Goal: Task Accomplishment & Management: Manage account settings

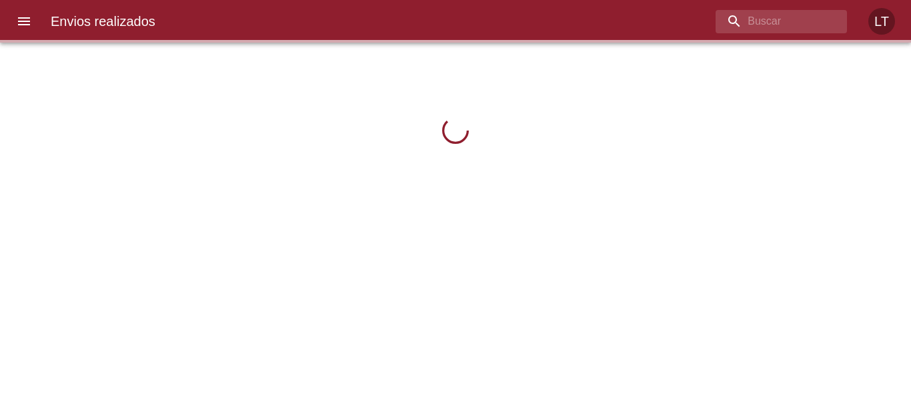
click at [21, 21] on icon "menu" at bounding box center [24, 21] width 12 height 8
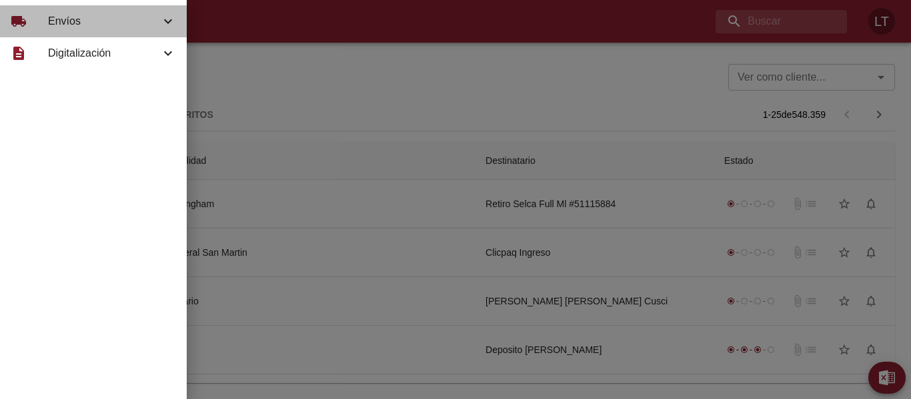
click at [79, 15] on span "Envíos" at bounding box center [104, 21] width 112 height 16
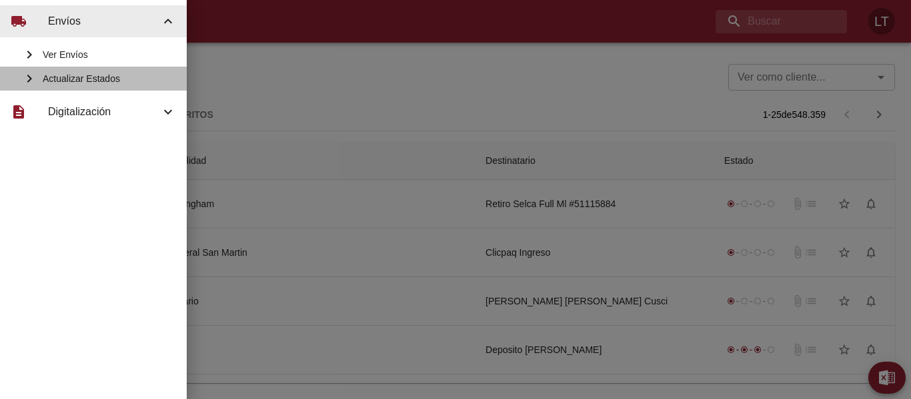
click at [87, 75] on span "Actualizar Estados" at bounding box center [109, 78] width 133 height 13
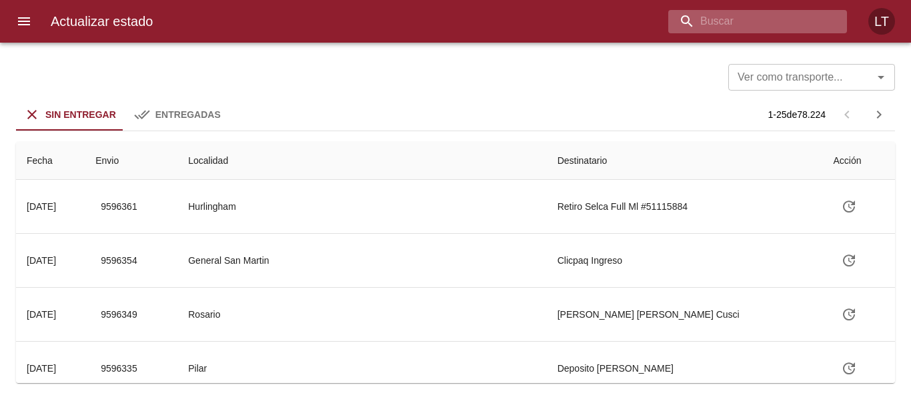
click at [743, 27] on input "buscar" at bounding box center [746, 21] width 156 height 23
type input "9568488"
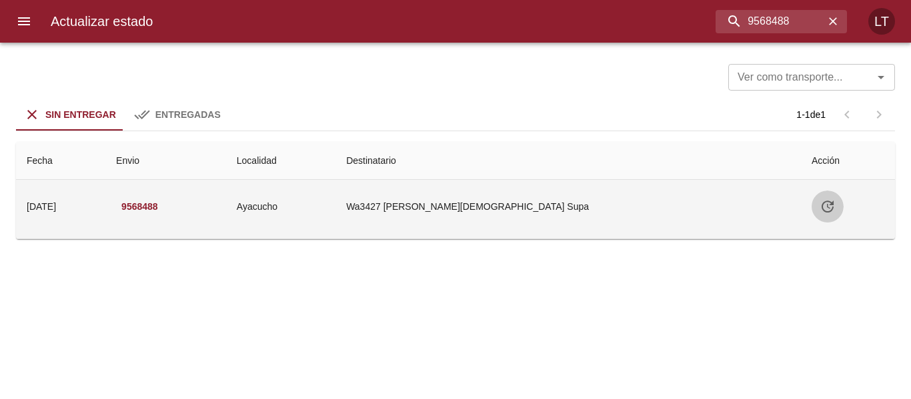
click at [819, 206] on icon "Tabla de envíos del cliente" at bounding box center [827, 207] width 16 height 16
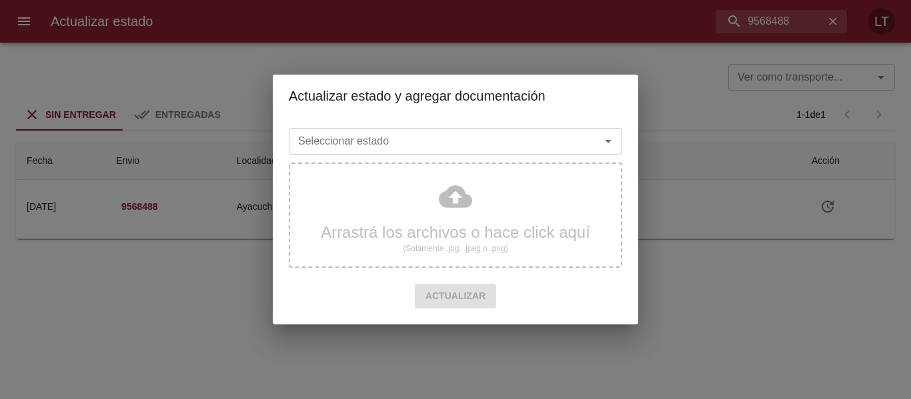
click at [474, 127] on div "Seleccionar estado Seleccionar estado" at bounding box center [455, 140] width 333 height 35
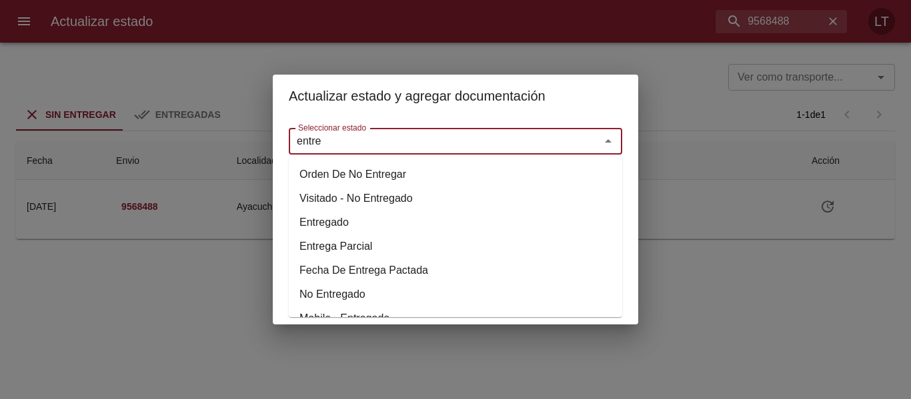
click at [345, 226] on li "Entregado" at bounding box center [455, 223] width 333 height 24
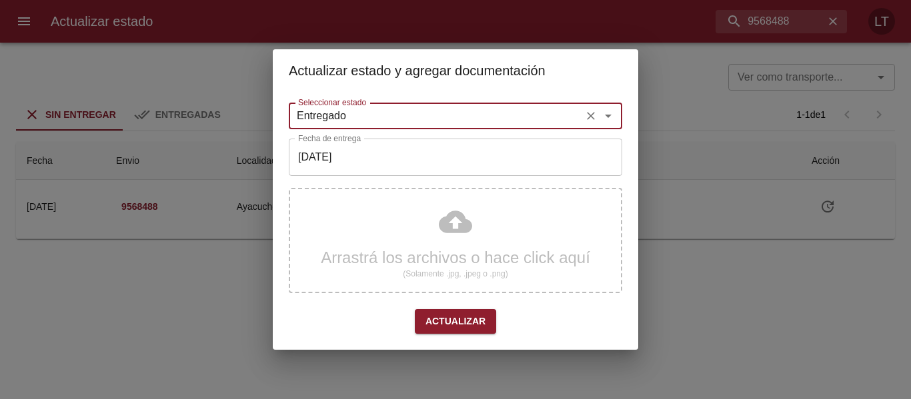
type input "Entregado"
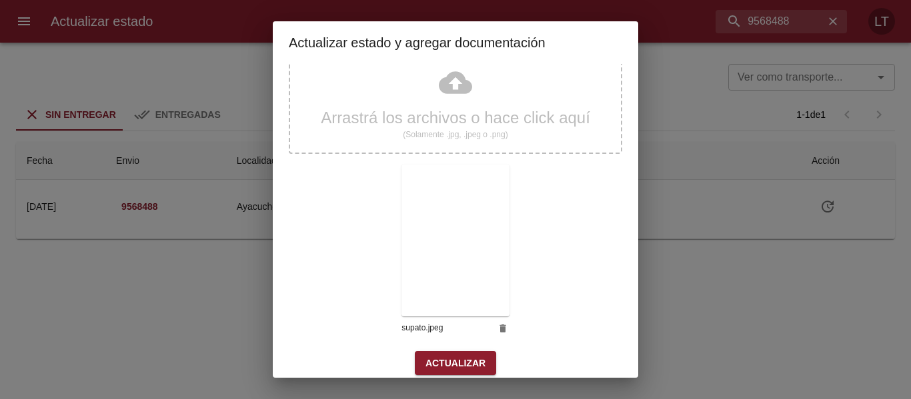
scroll to position [125, 0]
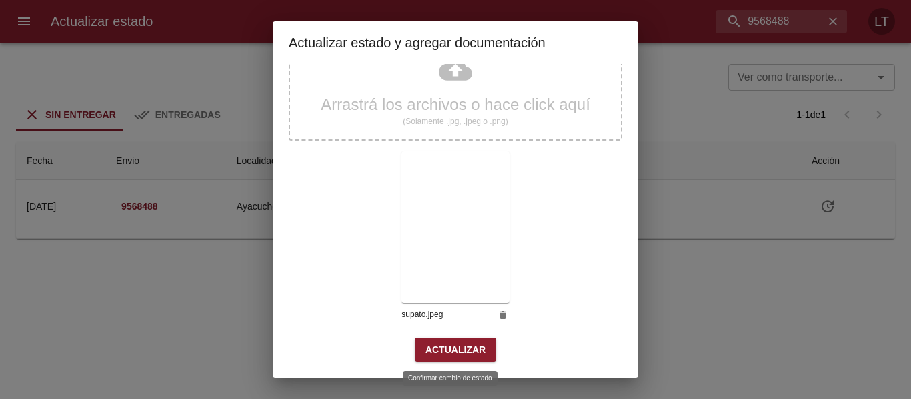
click at [447, 343] on span "Actualizar" at bounding box center [455, 350] width 60 height 17
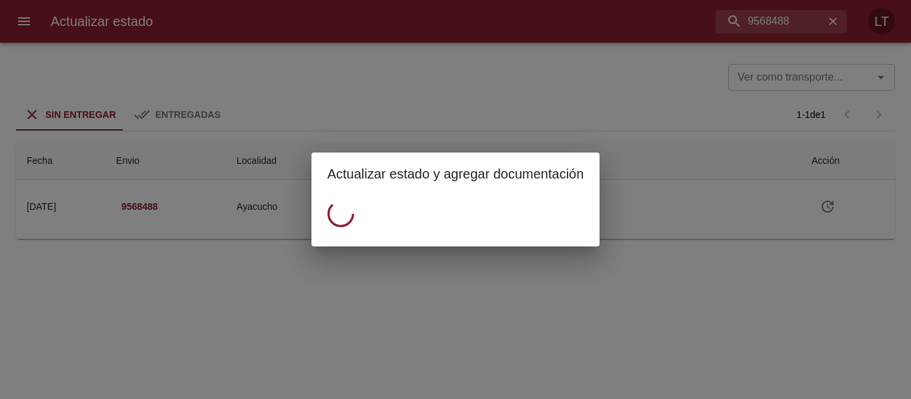
scroll to position [0, 0]
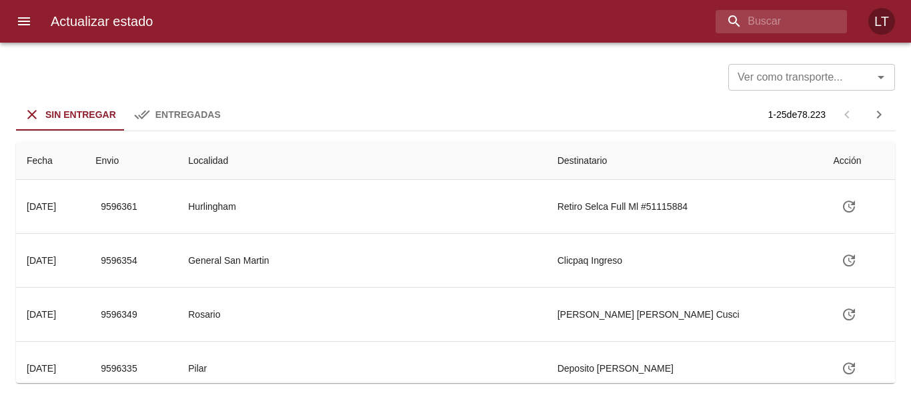
click at [213, 113] on span "Entregadas" at bounding box center [187, 114] width 65 height 11
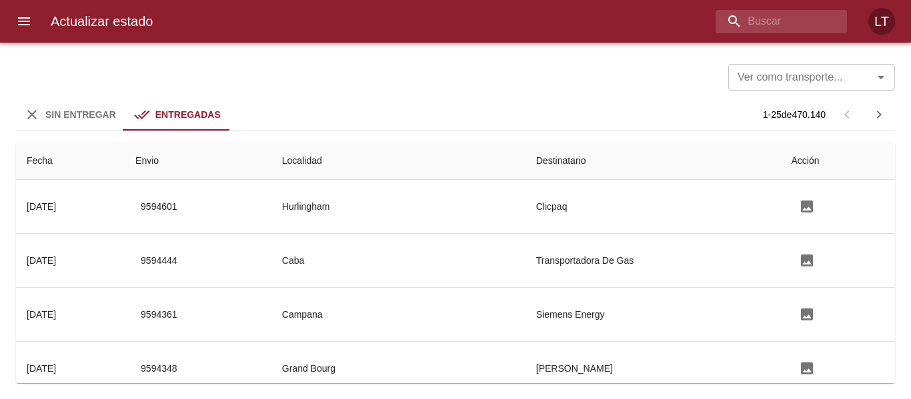
click at [105, 109] on span "Sin Entregar" at bounding box center [80, 114] width 71 height 11
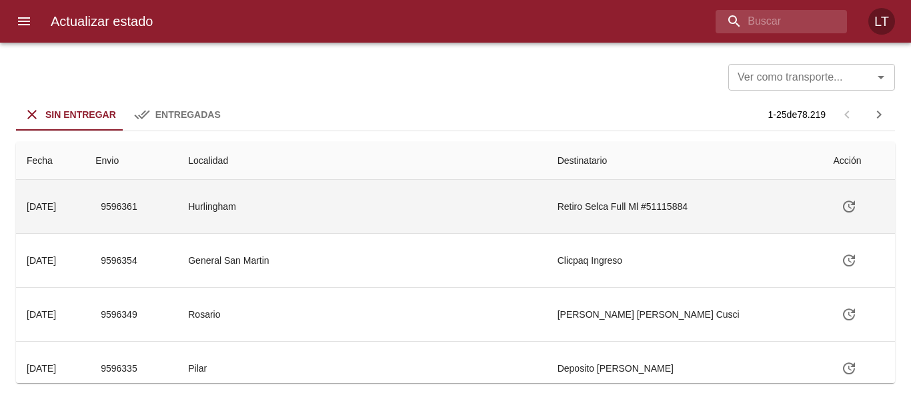
click at [379, 208] on td "Hurlingham" at bounding box center [361, 206] width 369 height 53
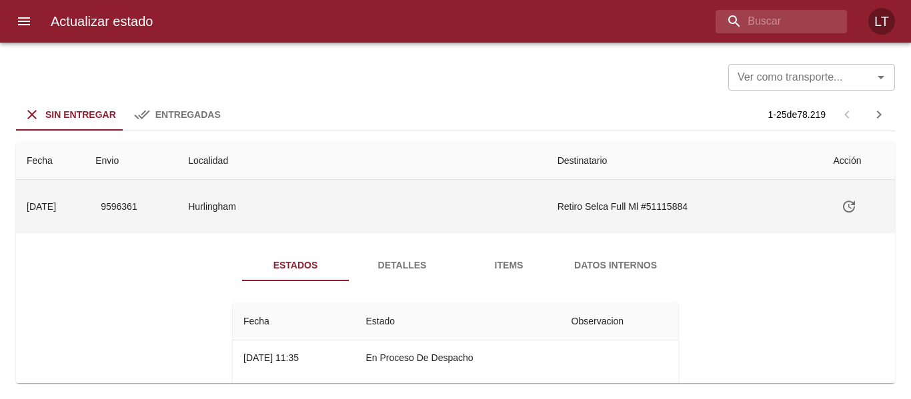
click at [373, 219] on td "Hurlingham" at bounding box center [361, 206] width 369 height 53
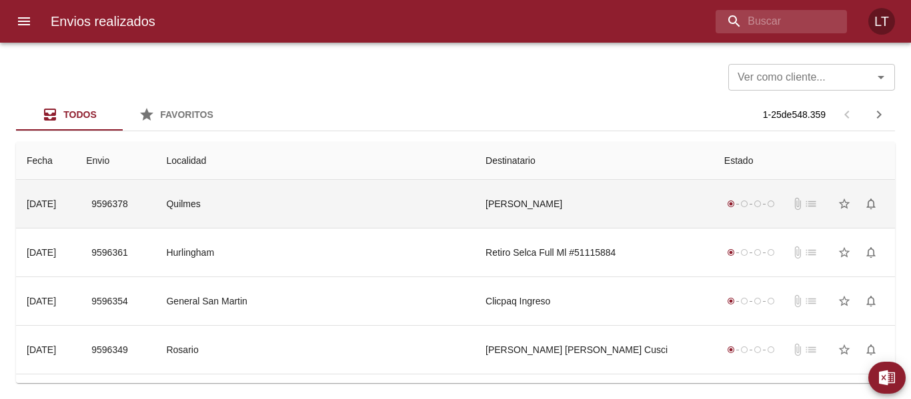
click at [327, 215] on td "Quilmes" at bounding box center [314, 204] width 319 height 48
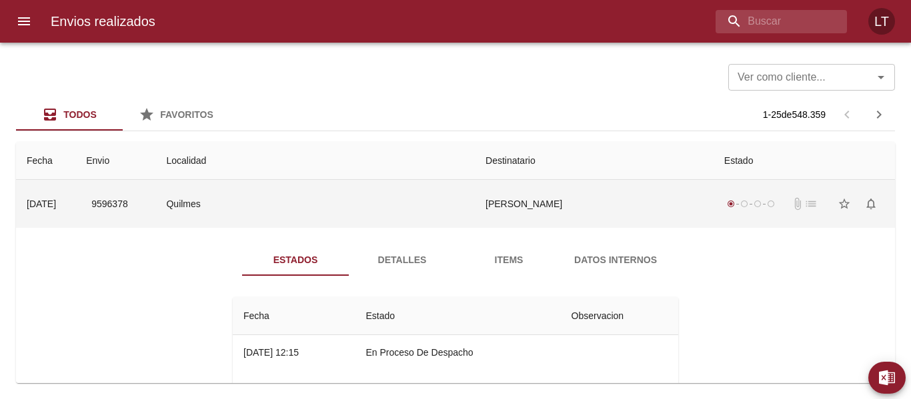
click at [366, 199] on td "Quilmes" at bounding box center [314, 204] width 319 height 48
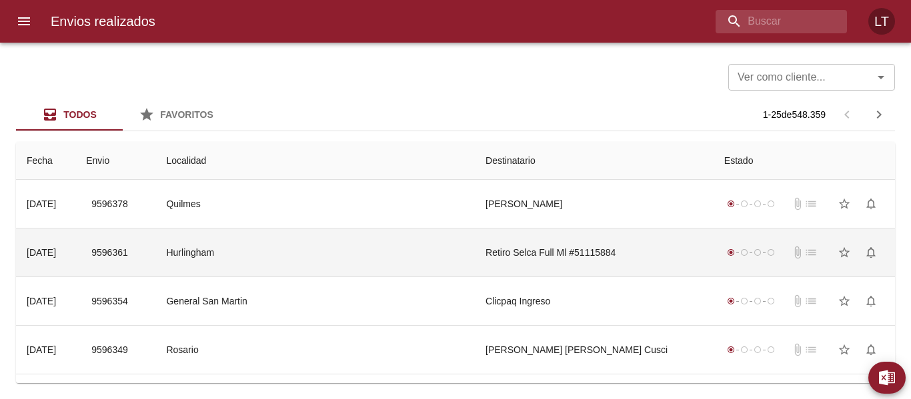
click at [391, 254] on td "Hurlingham" at bounding box center [314, 253] width 319 height 48
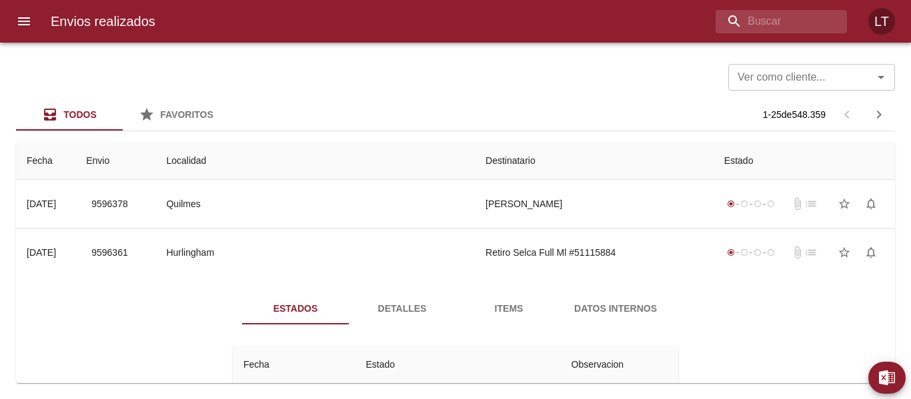
click at [738, 37] on div "Envios realizados LT" at bounding box center [455, 21] width 911 height 43
click at [744, 23] on input "buscar" at bounding box center [746, 21] width 156 height 23
paste input "cintia ivana gonet"
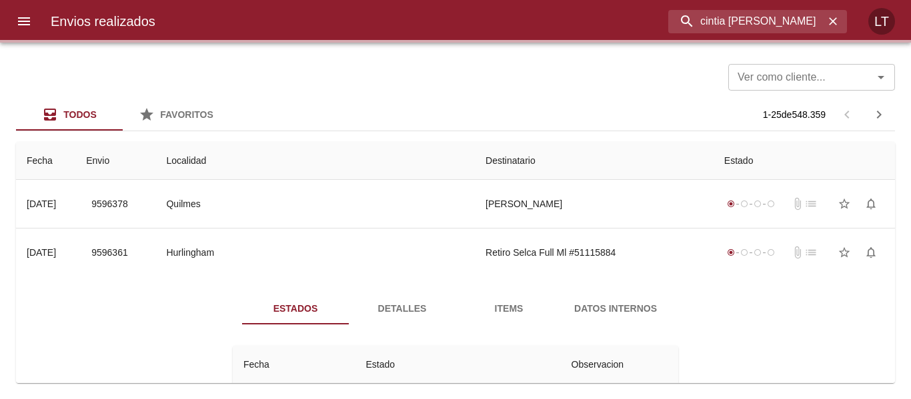
drag, startPoint x: 711, startPoint y: 19, endPoint x: 574, endPoint y: 16, distance: 136.7
click at [573, 17] on div "cintia ivana gonet" at bounding box center [506, 21] width 681 height 23
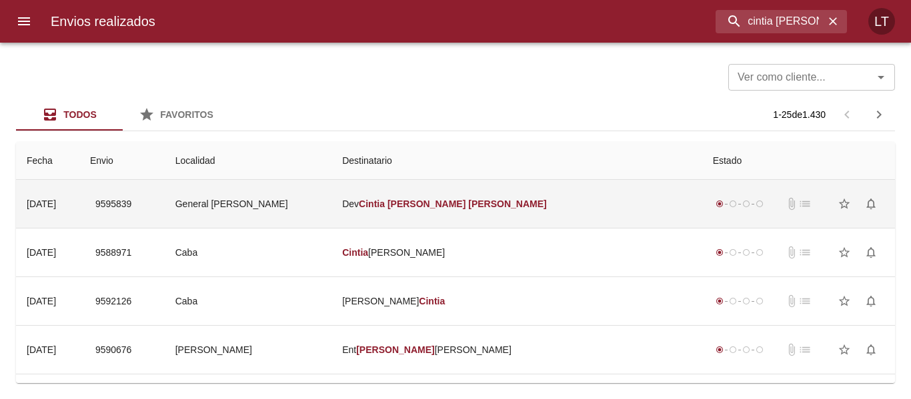
click at [517, 191] on td "Dev Cintia Ivana Gonet" at bounding box center [516, 204] width 370 height 48
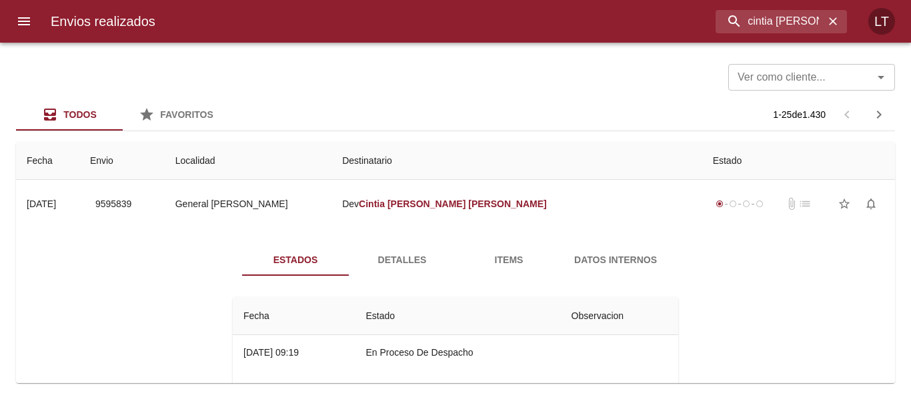
click at [767, 34] on div "Envios realizados cintia ivana gonet LT" at bounding box center [455, 21] width 911 height 43
click at [769, 25] on input "cintia ivana gonet" at bounding box center [746, 21] width 156 height 23
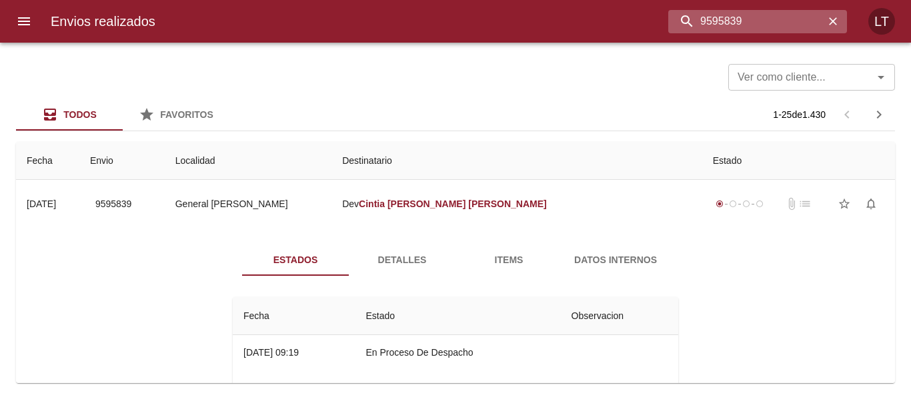
click at [769, 25] on input "9595839" at bounding box center [746, 21] width 156 height 23
click at [705, 12] on input "9595839" at bounding box center [746, 21] width 156 height 23
paste input "486472"
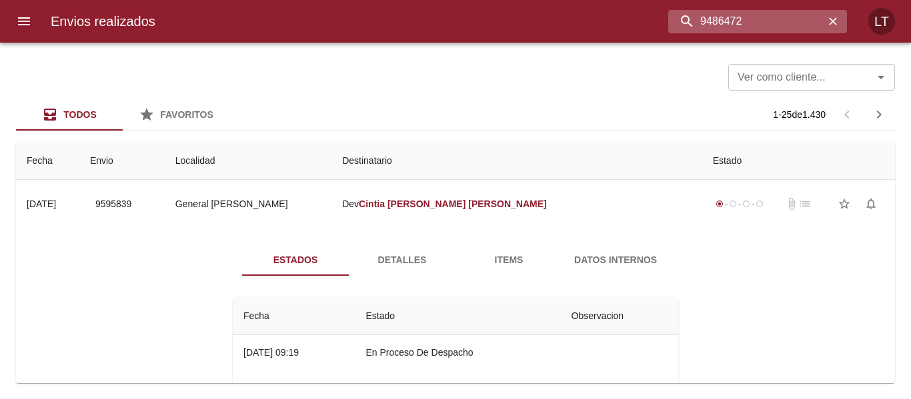
type input "9486472"
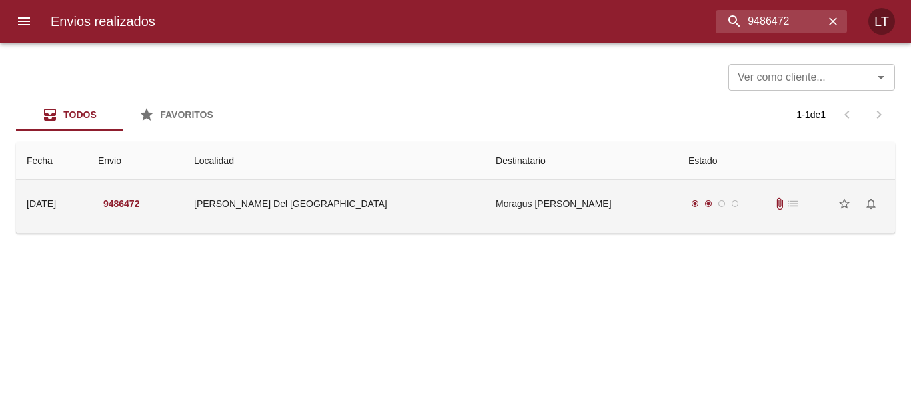
click at [563, 206] on td "Moragus Sabrina Gisele" at bounding box center [581, 204] width 193 height 48
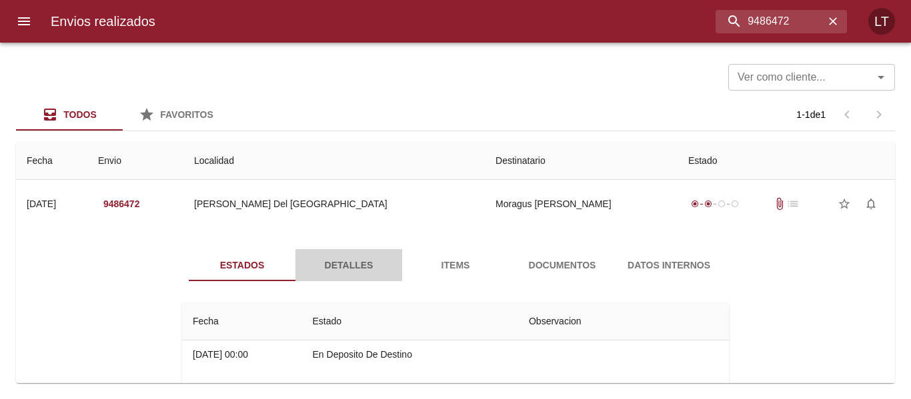
click at [355, 257] on span "Detalles" at bounding box center [348, 265] width 91 height 17
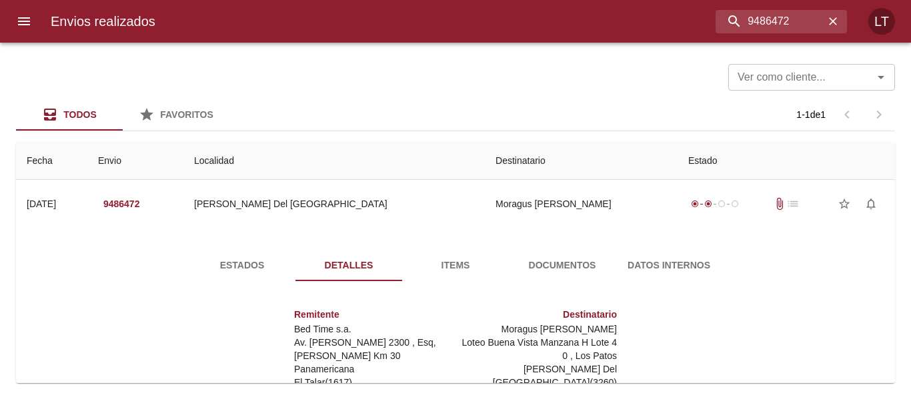
click at [253, 256] on button "Estados" at bounding box center [242, 265] width 107 height 32
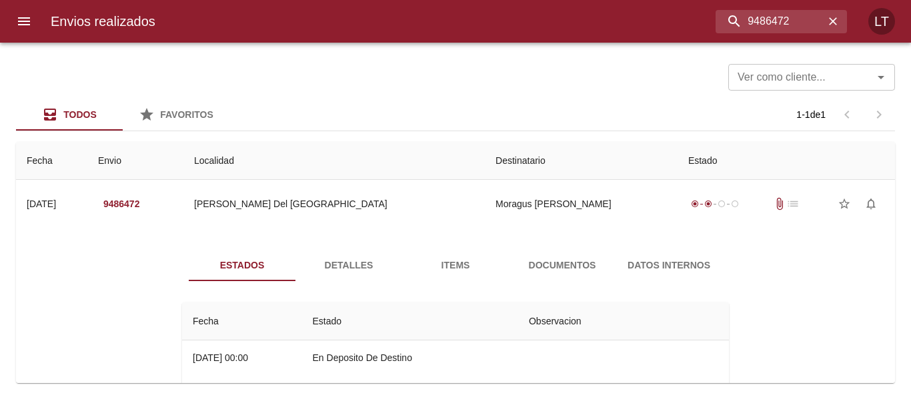
click at [339, 241] on div "Estados Detalles Items Documentos Datos Internos Fecha Estado Observacion 05/09…" at bounding box center [455, 403] width 857 height 341
click at [330, 257] on span "Detalles" at bounding box center [348, 265] width 91 height 17
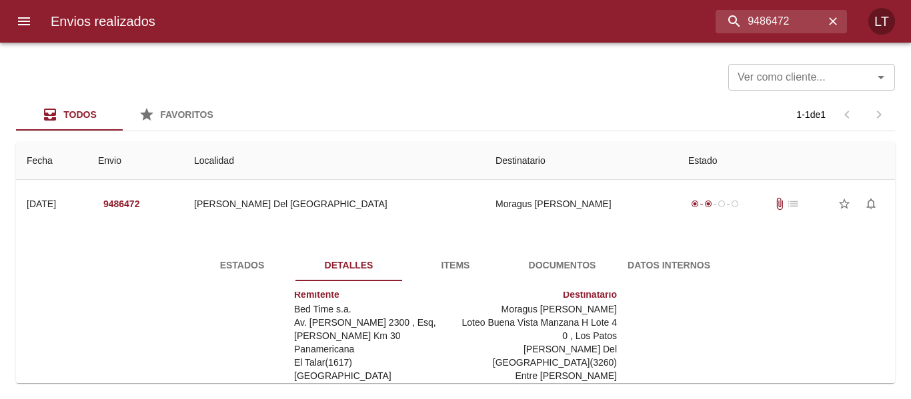
scroll to position [192, 0]
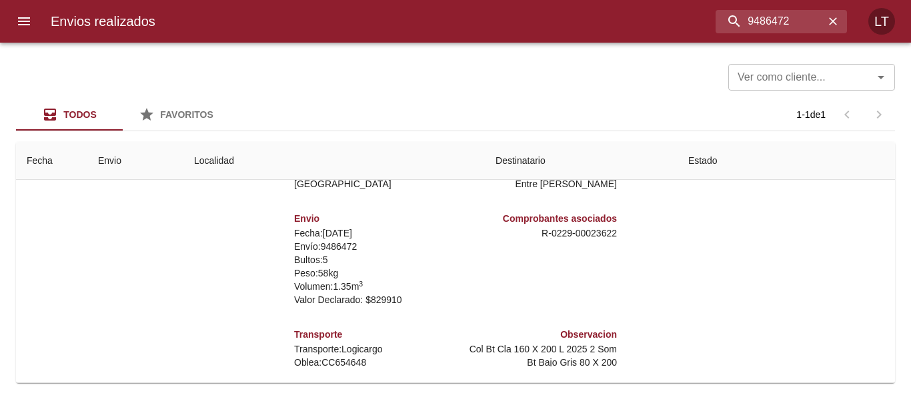
click at [342, 356] on p "Oblea: CC654648" at bounding box center [372, 362] width 156 height 13
copy p "CC654648"
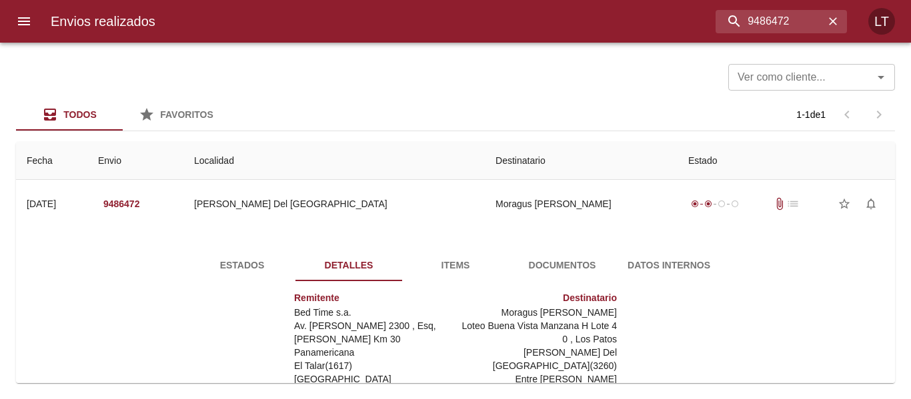
scroll to position [0, 0]
click at [267, 263] on span "Estados" at bounding box center [242, 265] width 91 height 17
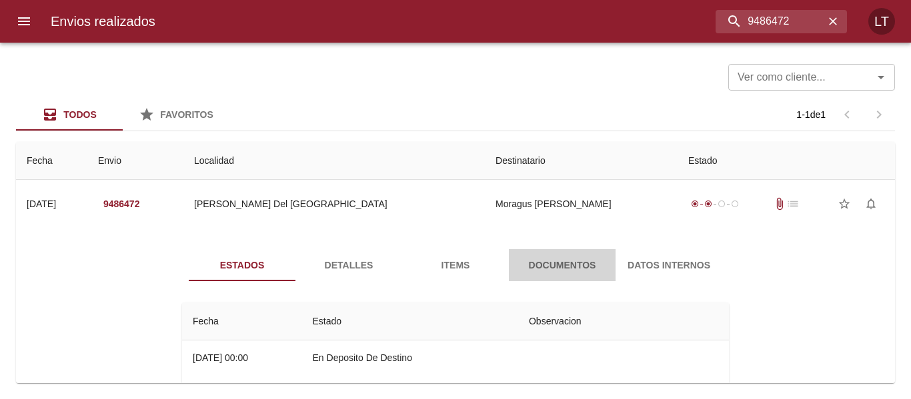
click at [572, 263] on span "Documentos" at bounding box center [562, 265] width 91 height 17
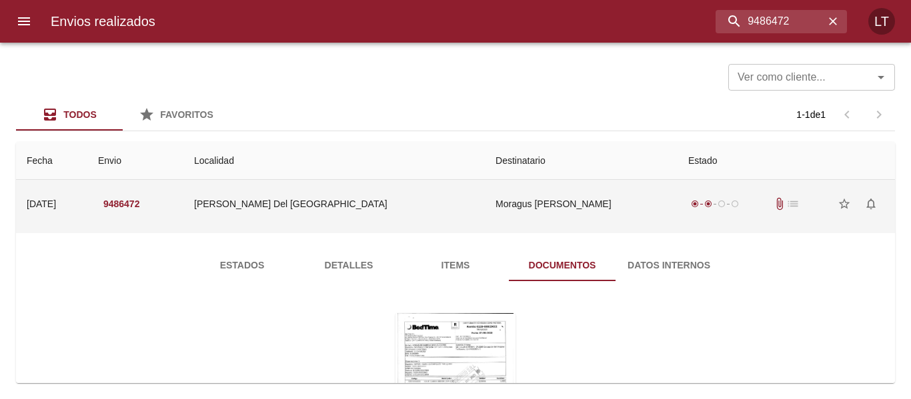
click at [411, 205] on td "Concepcion Del Uruguay" at bounding box center [333, 204] width 301 height 48
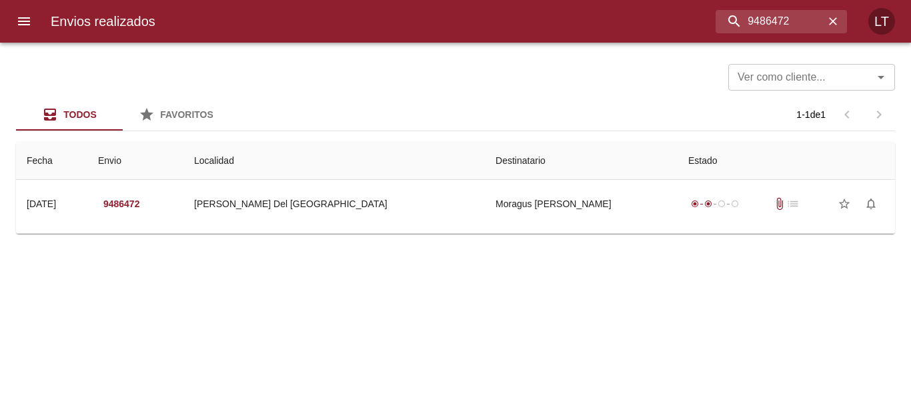
click at [0, 13] on div at bounding box center [6, 199] width 13 height 399
click at [7, 11] on div at bounding box center [6, 199] width 13 height 399
click at [35, 23] on button "menu" at bounding box center [24, 21] width 32 height 32
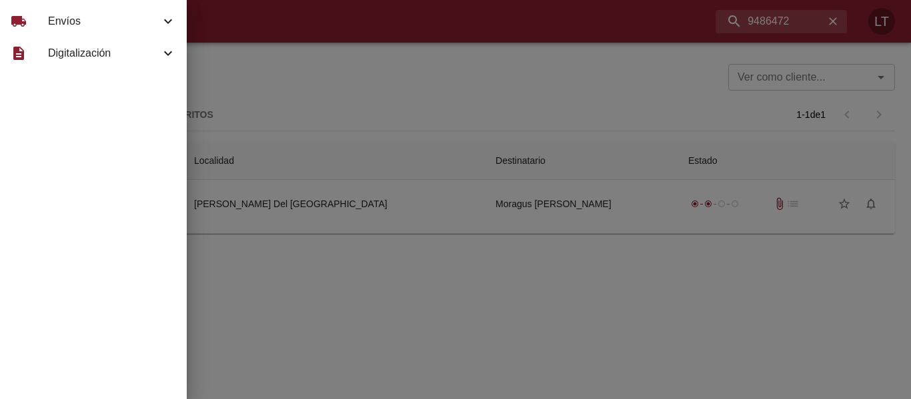
click at [55, 15] on span "Envíos" at bounding box center [104, 21] width 112 height 16
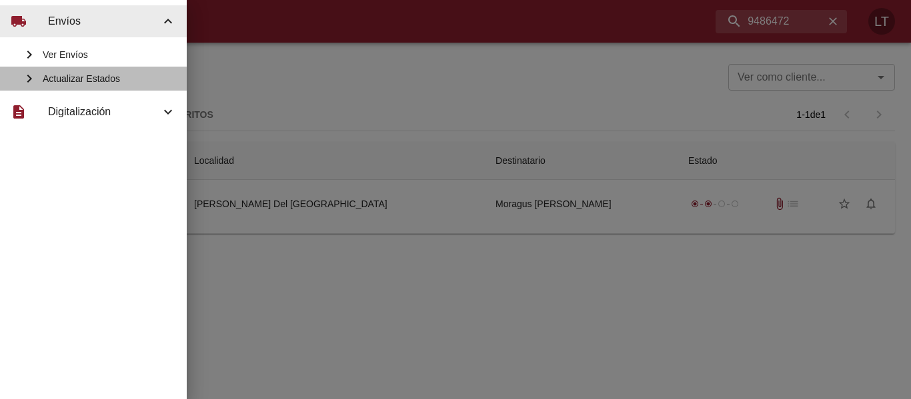
click at [72, 83] on span "Actualizar Estados" at bounding box center [109, 78] width 133 height 13
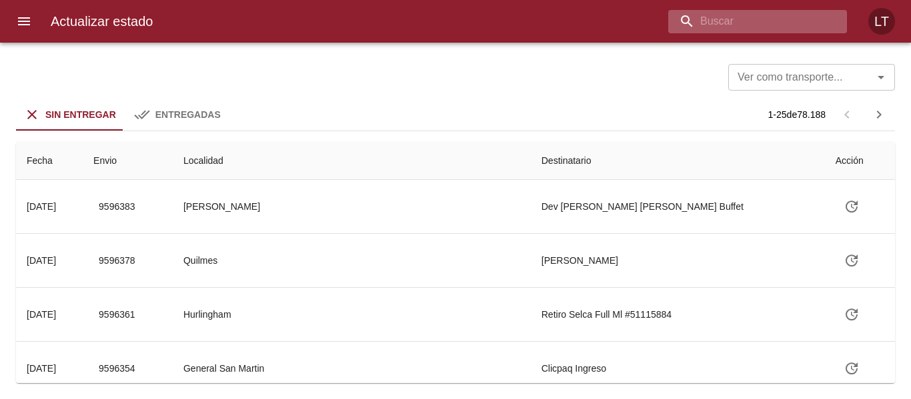
click at [821, 23] on input "buscar" at bounding box center [746, 21] width 156 height 23
type input "9553664"
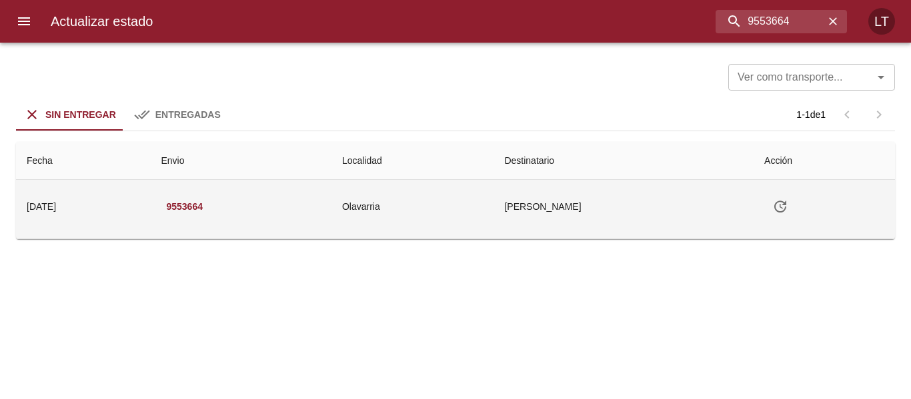
click at [788, 208] on icon "Tabla de envíos del cliente" at bounding box center [780, 207] width 16 height 16
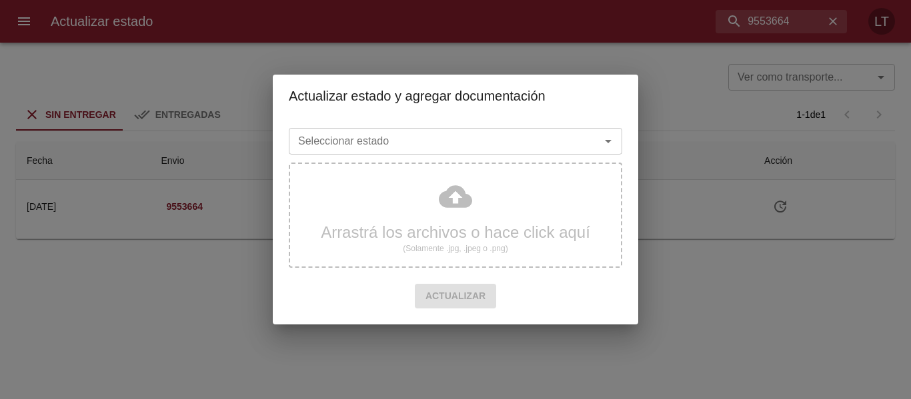
click at [460, 123] on div "Seleccionar estado Seleccionar estado" at bounding box center [455, 140] width 333 height 35
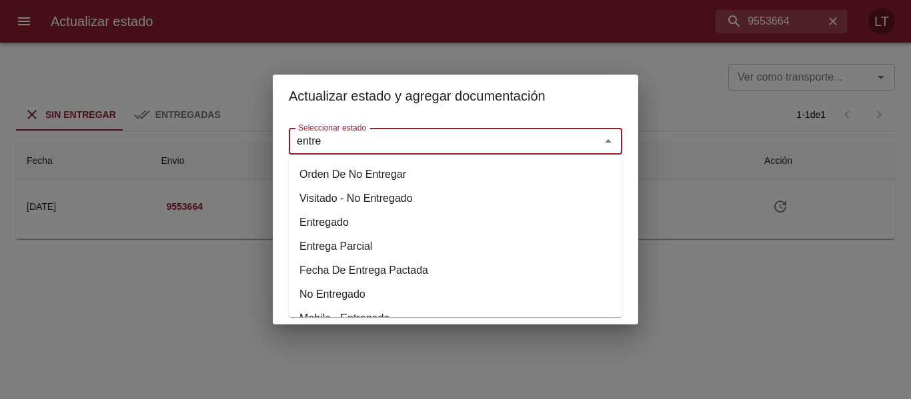
click at [356, 225] on li "Entregado" at bounding box center [455, 223] width 333 height 24
type input "Entregado"
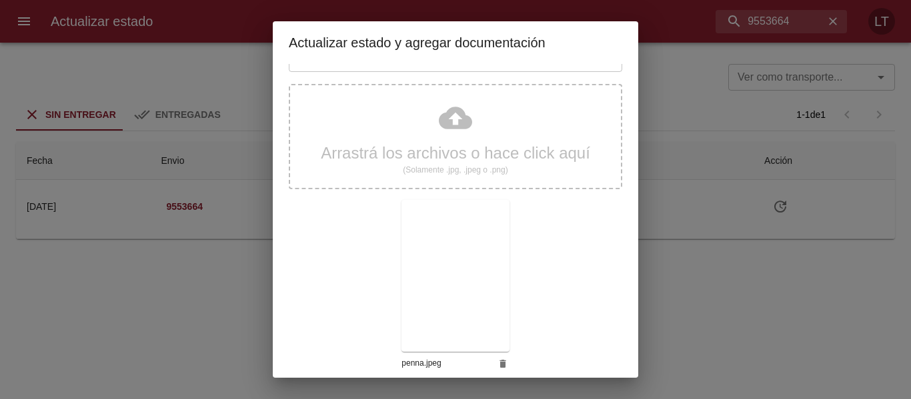
scroll to position [125, 0]
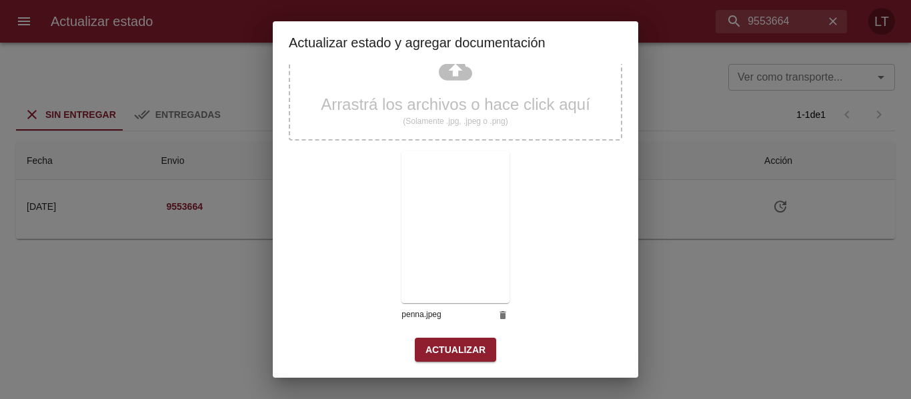
click at [464, 356] on span "Actualizar" at bounding box center [455, 350] width 60 height 17
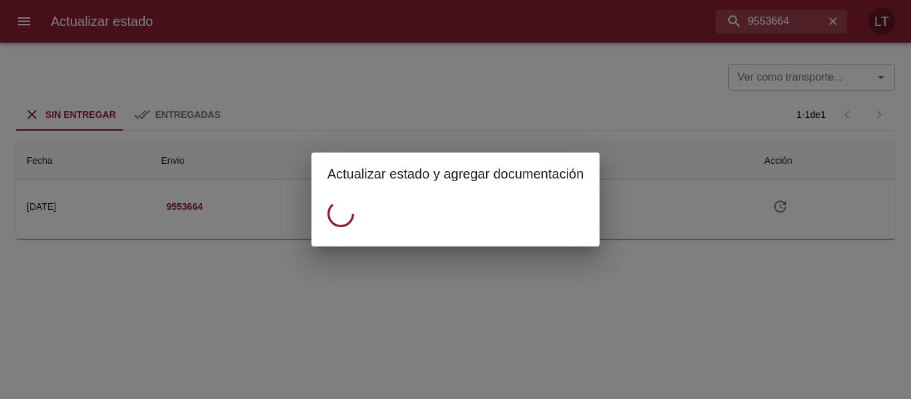
scroll to position [0, 0]
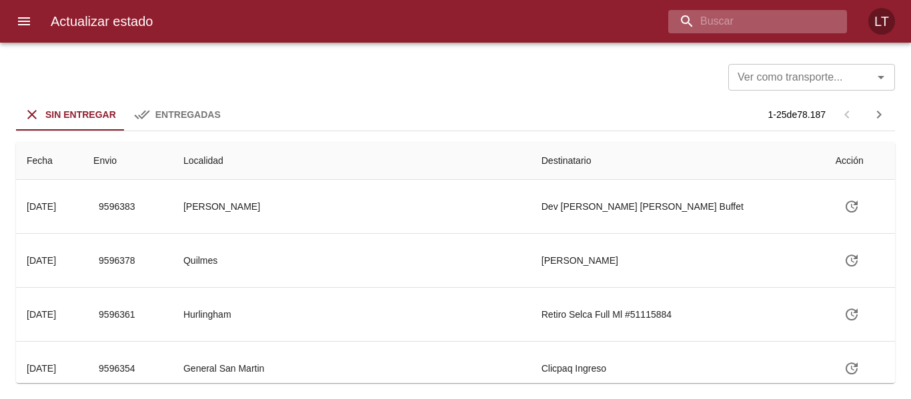
click at [780, 15] on input "buscar" at bounding box center [746, 21] width 156 height 23
paste input "MORAGUES SABRINA GISELE"
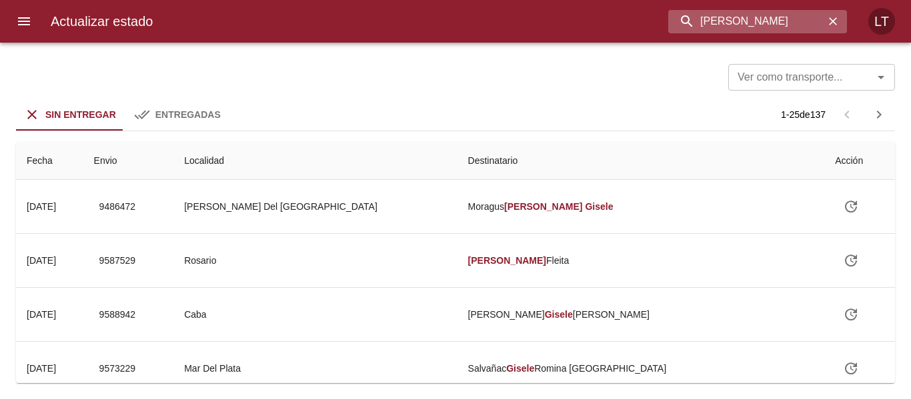
click at [719, 19] on input "MORAGUES SABRINA GISELE" at bounding box center [746, 21] width 156 height 23
click at [711, 27] on input "9486472" at bounding box center [746, 21] width 156 height 23
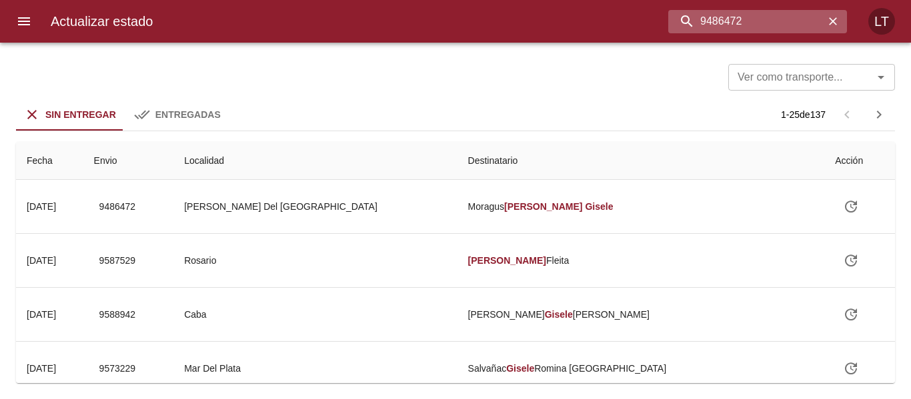
click at [711, 27] on input "9486472" at bounding box center [746, 21] width 156 height 23
type input "9486472"
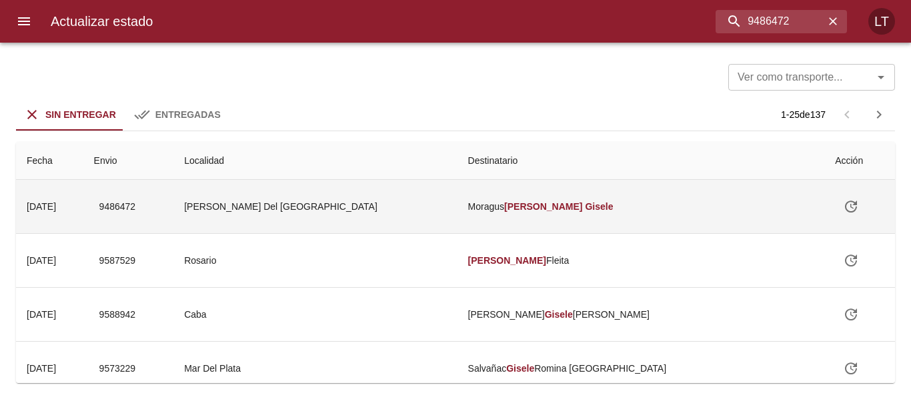
click at [331, 222] on td "Concepcion Del Uruguay" at bounding box center [314, 206] width 283 height 53
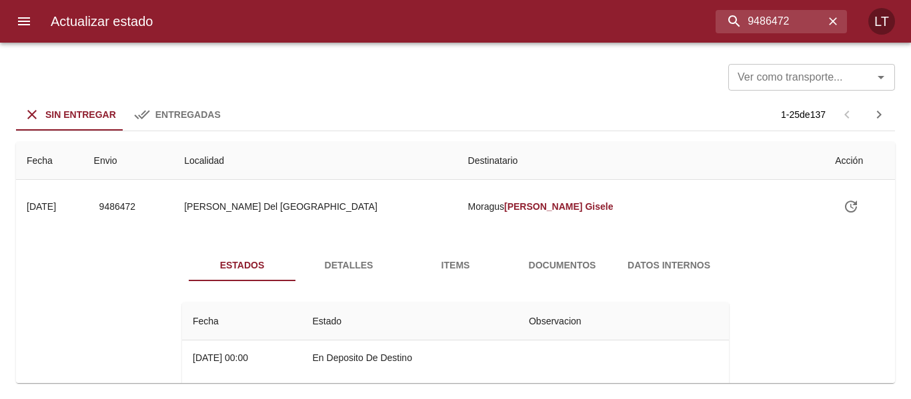
click at [341, 257] on span "Detalles" at bounding box center [348, 265] width 91 height 17
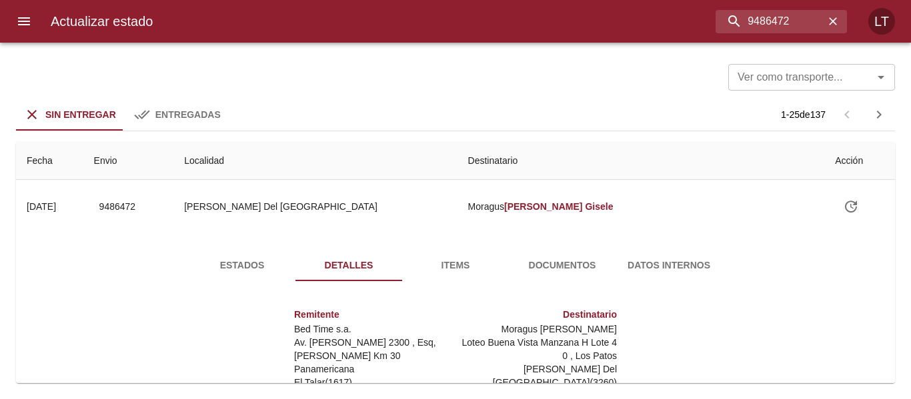
click at [265, 261] on span "Estados" at bounding box center [242, 265] width 91 height 17
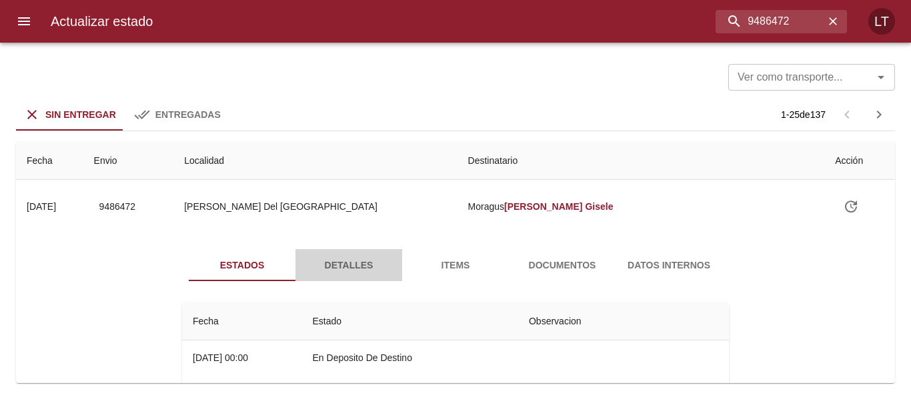
click at [344, 261] on span "Detalles" at bounding box center [348, 265] width 91 height 17
